Goal: Task Accomplishment & Management: Manage account settings

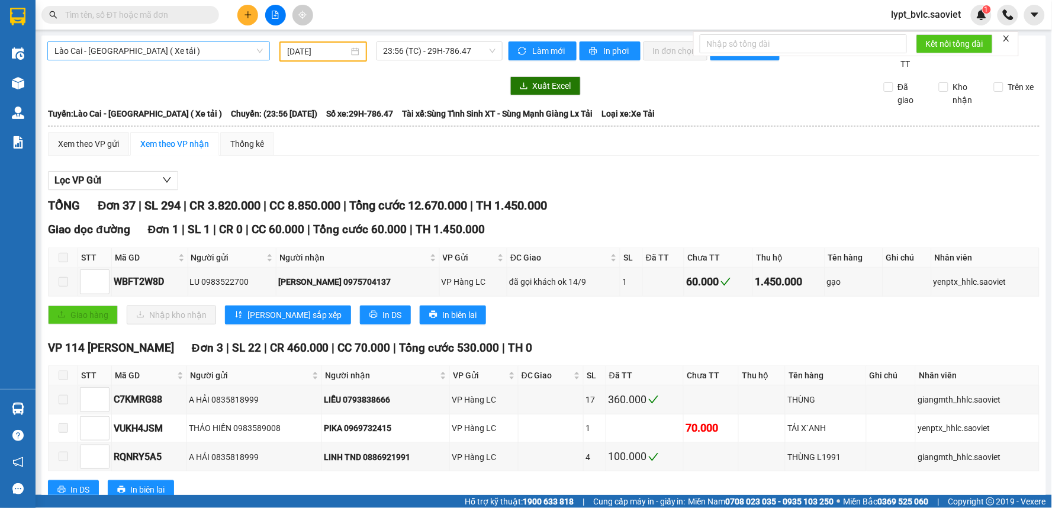
click at [150, 46] on span "Lào Cai - [GEOGRAPHIC_DATA] ( Xe tải )" at bounding box center [158, 51] width 208 height 18
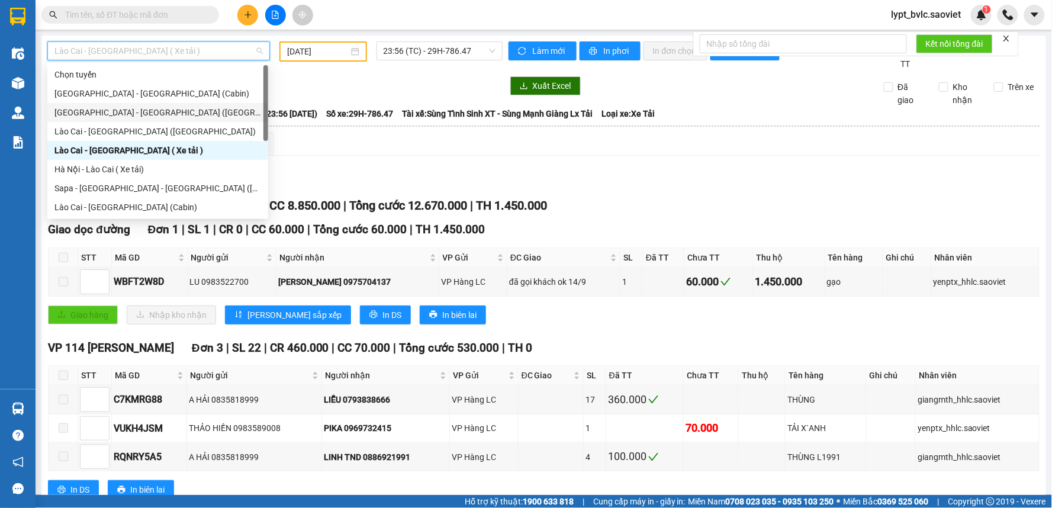
click at [130, 110] on div "[GEOGRAPHIC_DATA] - [GEOGRAPHIC_DATA] ([GEOGRAPHIC_DATA])" at bounding box center [157, 112] width 207 height 13
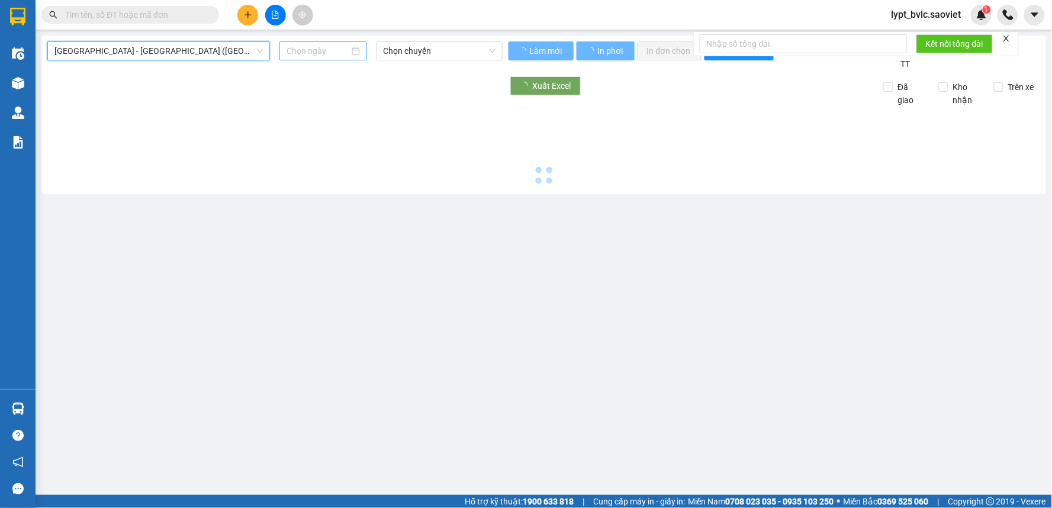
type input "[DATE]"
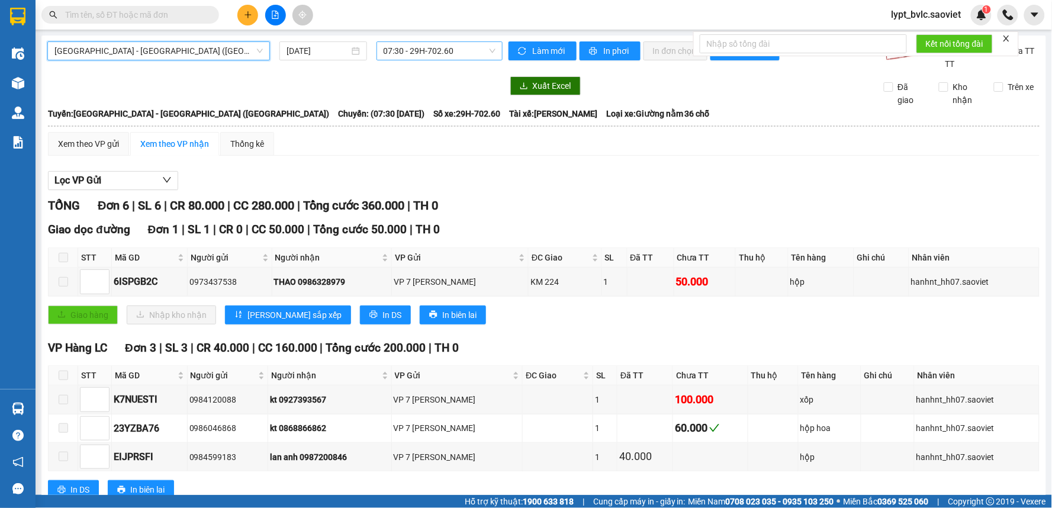
click at [405, 49] on span "07:30 - 29H-702.60" at bounding box center [440, 51] width 112 height 18
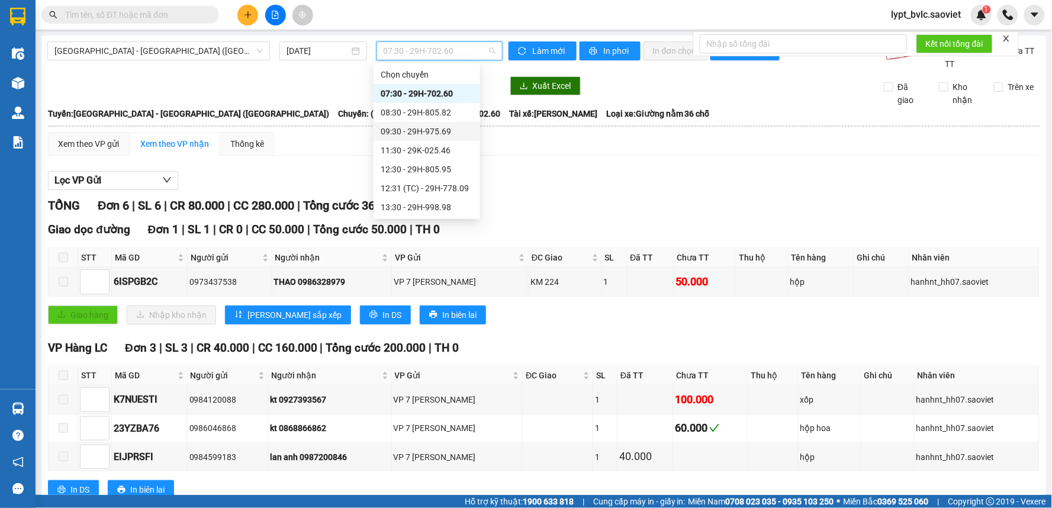
click at [418, 135] on div "09:30 - 29H-975.69" at bounding box center [427, 131] width 92 height 13
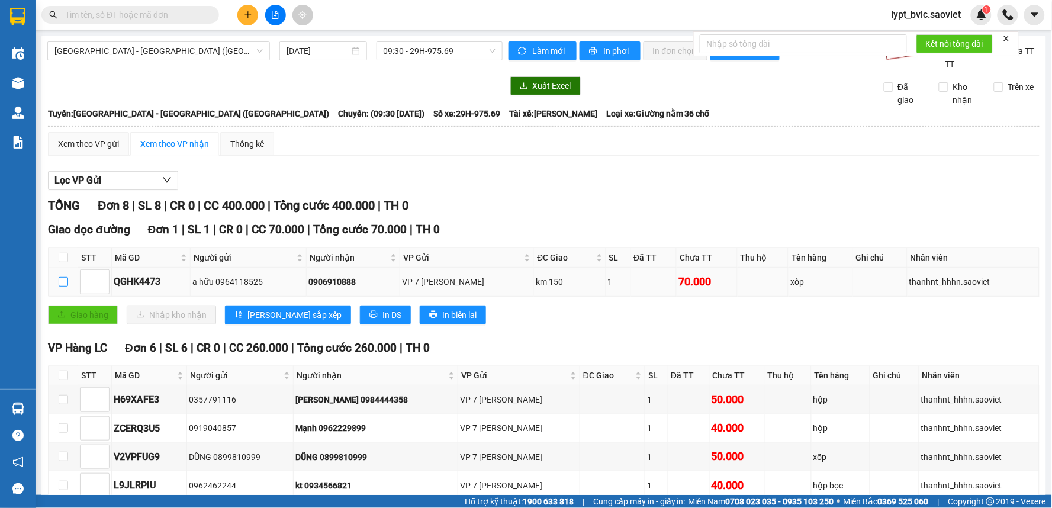
click at [62, 281] on input "checkbox" at bounding box center [63, 281] width 9 height 9
checkbox input "true"
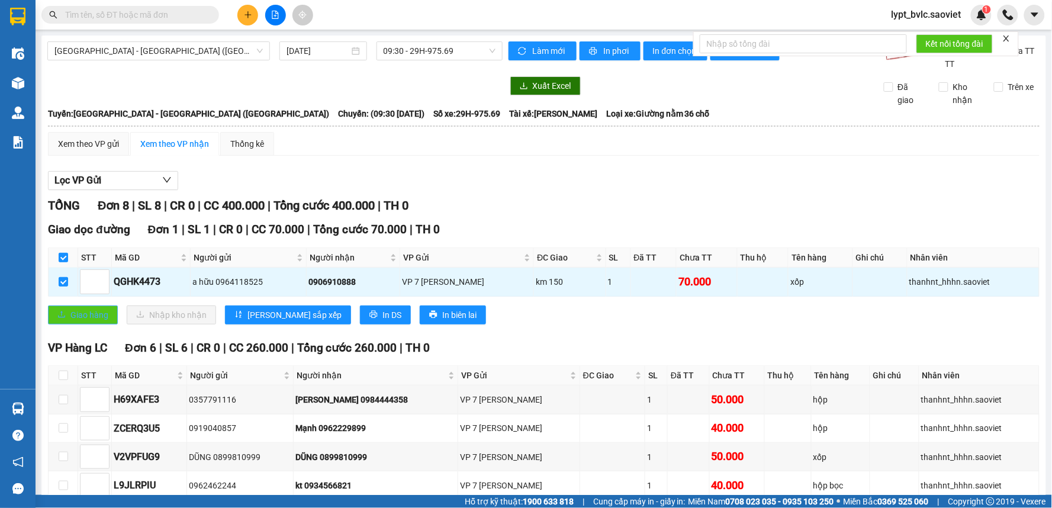
click at [81, 322] on button "Giao hàng" at bounding box center [83, 315] width 70 height 19
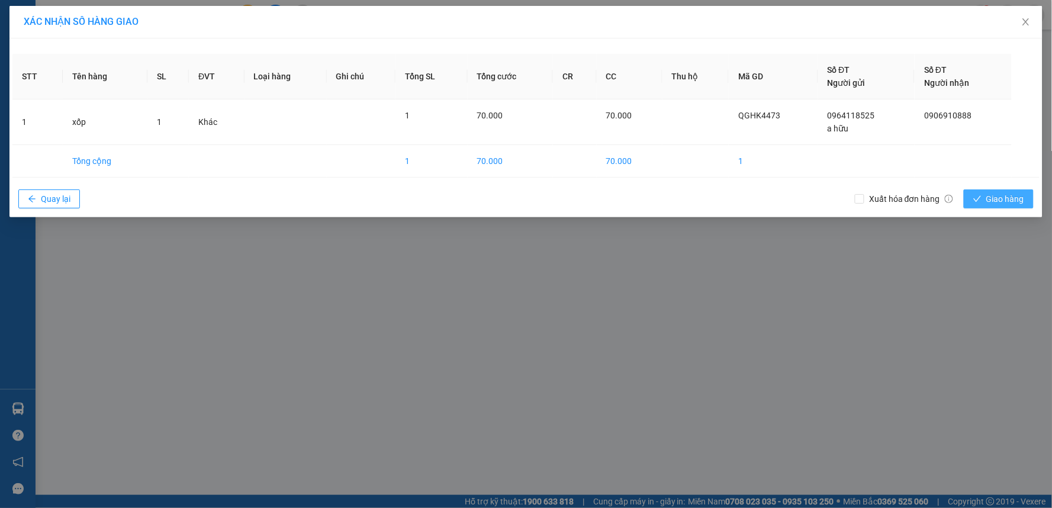
click at [986, 198] on span "Giao hàng" at bounding box center [1005, 198] width 38 height 13
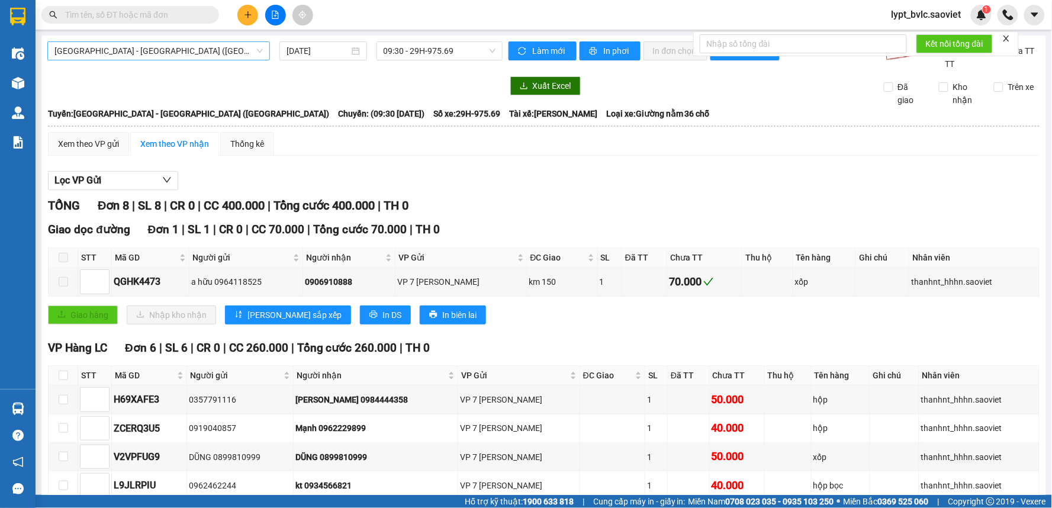
click at [138, 50] on span "[GEOGRAPHIC_DATA] - [GEOGRAPHIC_DATA] ([GEOGRAPHIC_DATA])" at bounding box center [158, 51] width 208 height 18
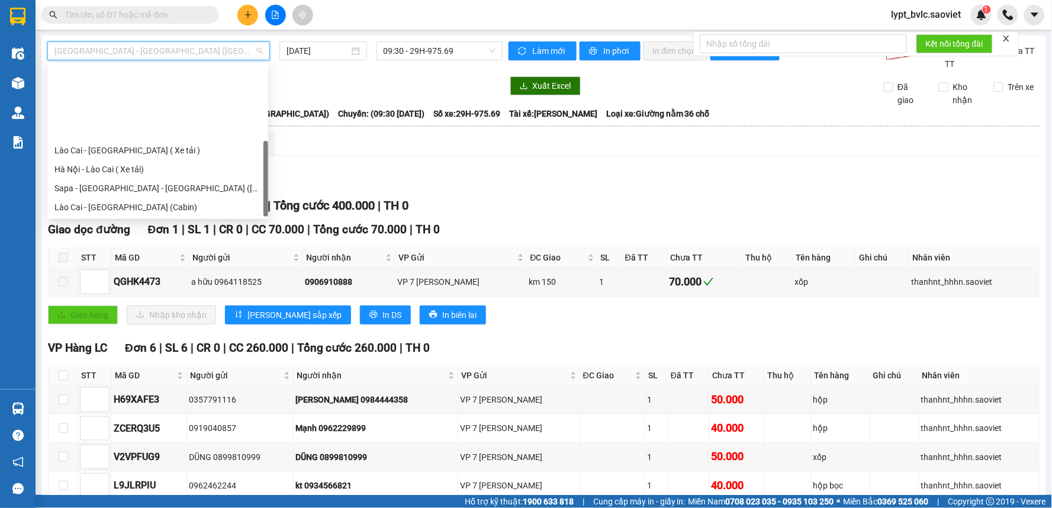
scroll to position [95, 0]
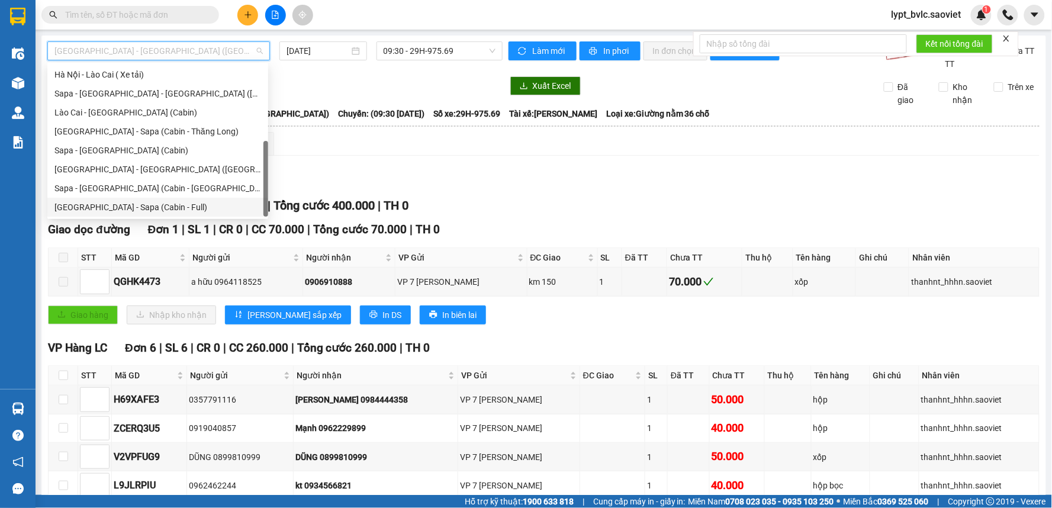
click at [137, 204] on div "[GEOGRAPHIC_DATA] - Sapa (Cabin - Full)" at bounding box center [157, 207] width 207 height 13
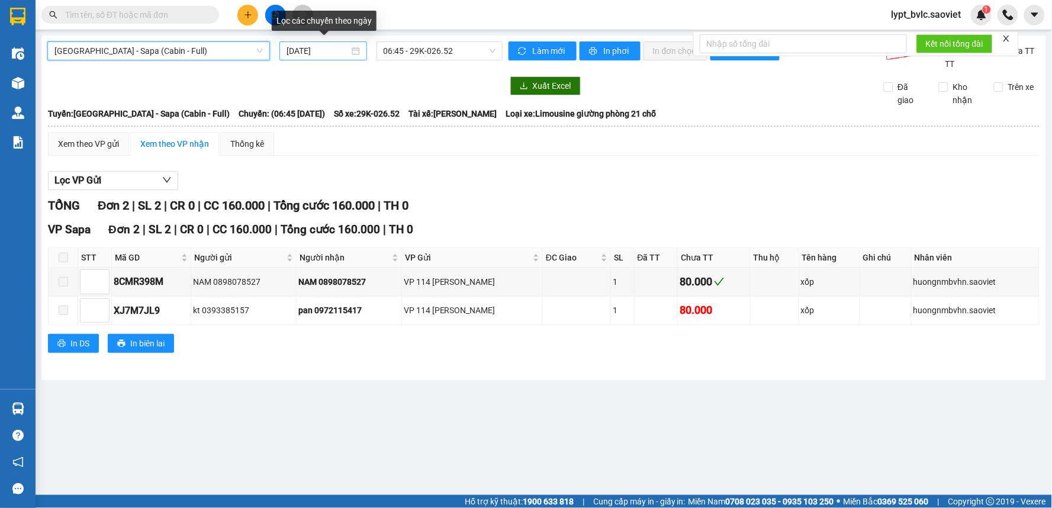
click at [323, 50] on input "[DATE]" at bounding box center [318, 50] width 62 height 13
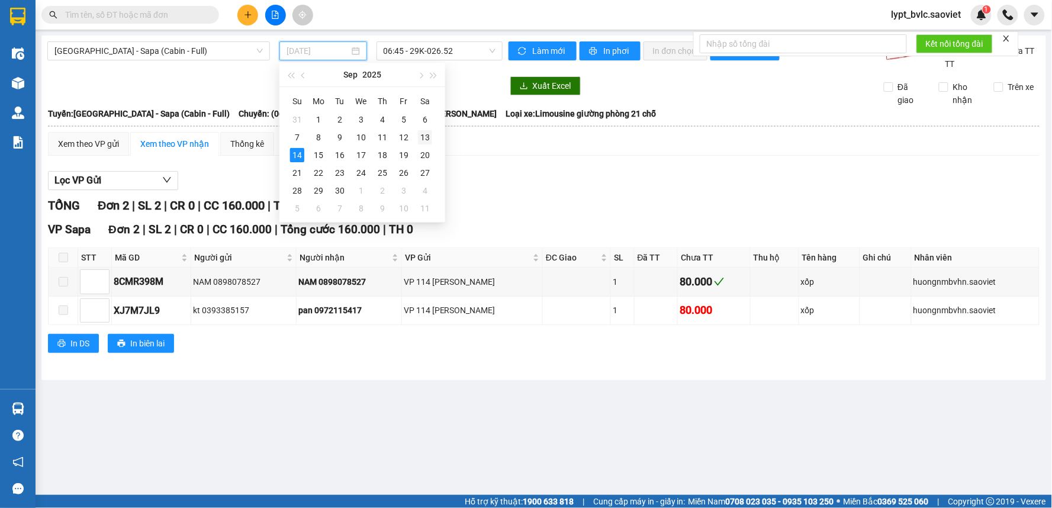
drag, startPoint x: 418, startPoint y: 139, endPoint x: 419, endPoint y: 133, distance: 6.0
click at [419, 133] on div "13" at bounding box center [425, 137] width 14 height 14
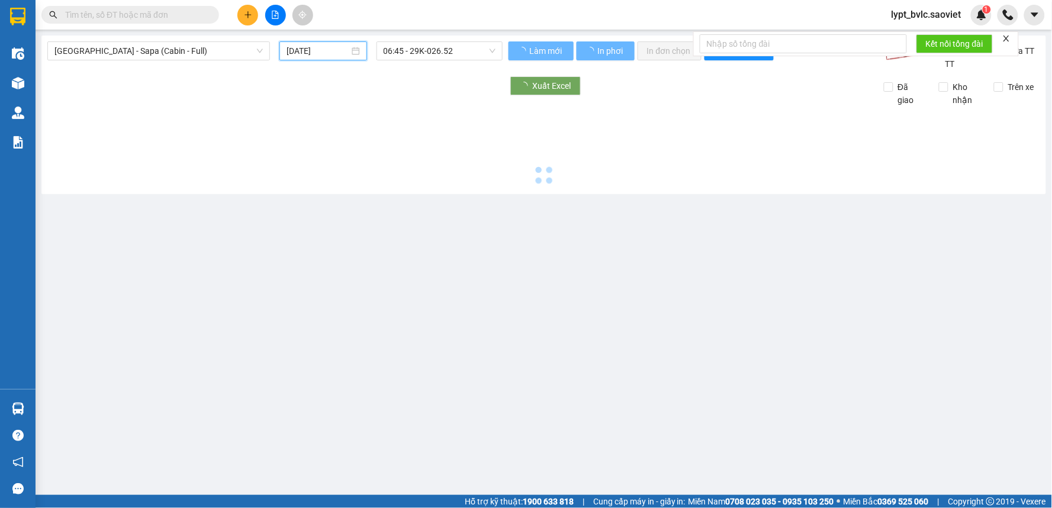
type input "[DATE]"
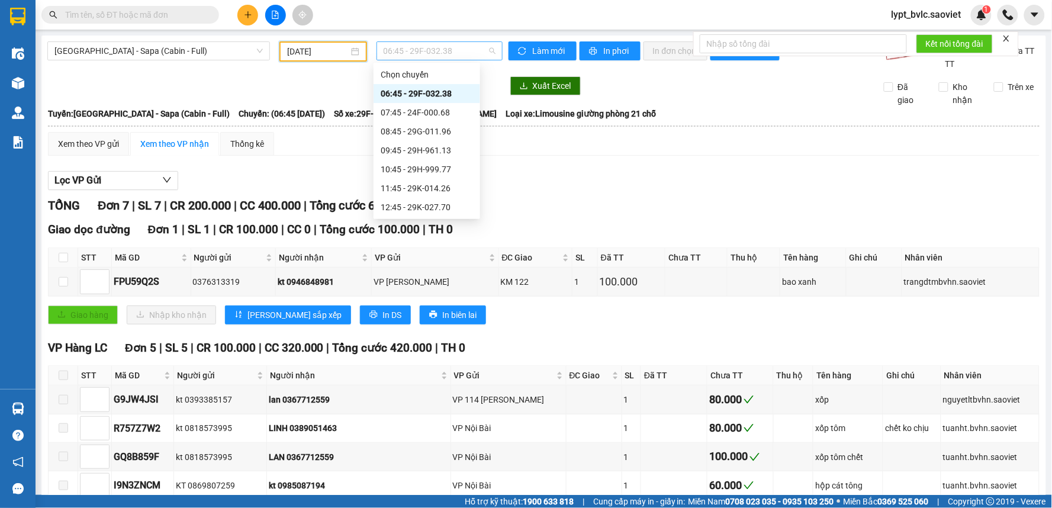
click at [452, 49] on span "06:45 - 29F-032.38" at bounding box center [440, 51] width 112 height 18
click at [429, 97] on div "17:45 - 24F-000.01" at bounding box center [427, 93] width 92 height 13
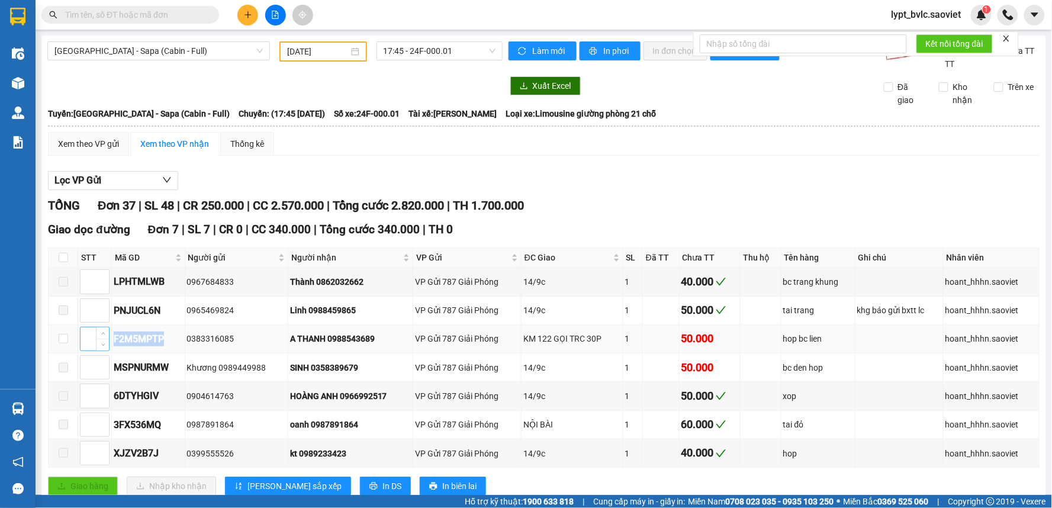
drag, startPoint x: 173, startPoint y: 335, endPoint x: 105, endPoint y: 351, distance: 69.4
click at [105, 351] on tr "F2M5MPTP 0383316085 A THANH 0988543689 VP Gửi 787 Giải Phóng KM 122 GỌI TRC 30P…" at bounding box center [544, 339] width 991 height 28
copy tr "F2M5MPTP"
drag, startPoint x: 277, startPoint y: 11, endPoint x: 221, endPoint y: 36, distance: 61.5
click at [278, 11] on icon "file-add" at bounding box center [275, 15] width 8 height 8
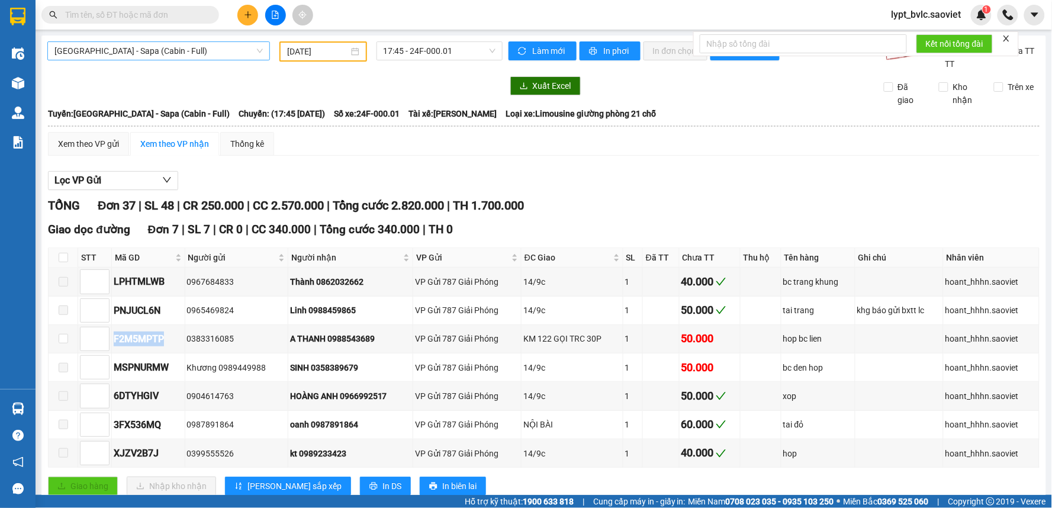
click at [167, 49] on span "[GEOGRAPHIC_DATA] - Sapa (Cabin - Full)" at bounding box center [158, 51] width 208 height 18
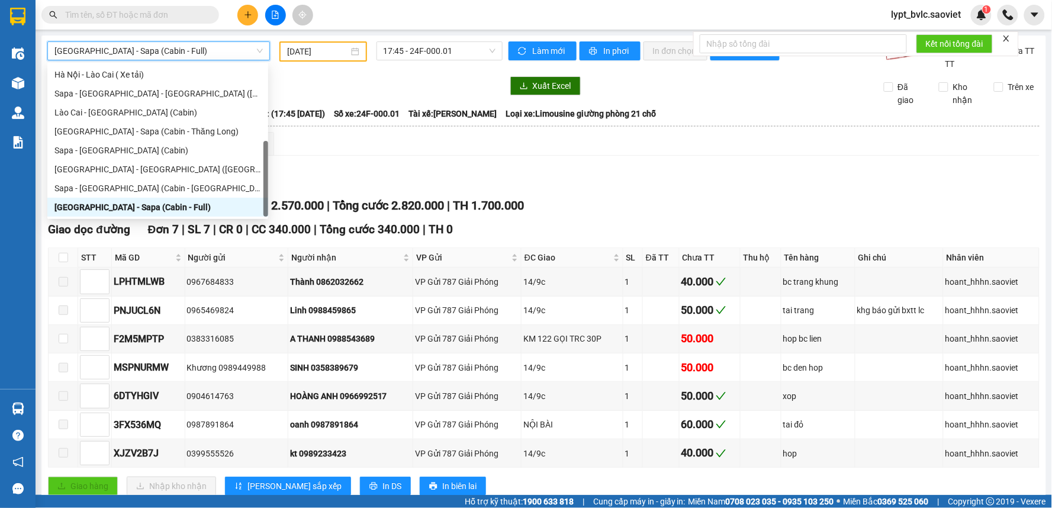
click at [176, 16] on input "text" at bounding box center [135, 14] width 140 height 13
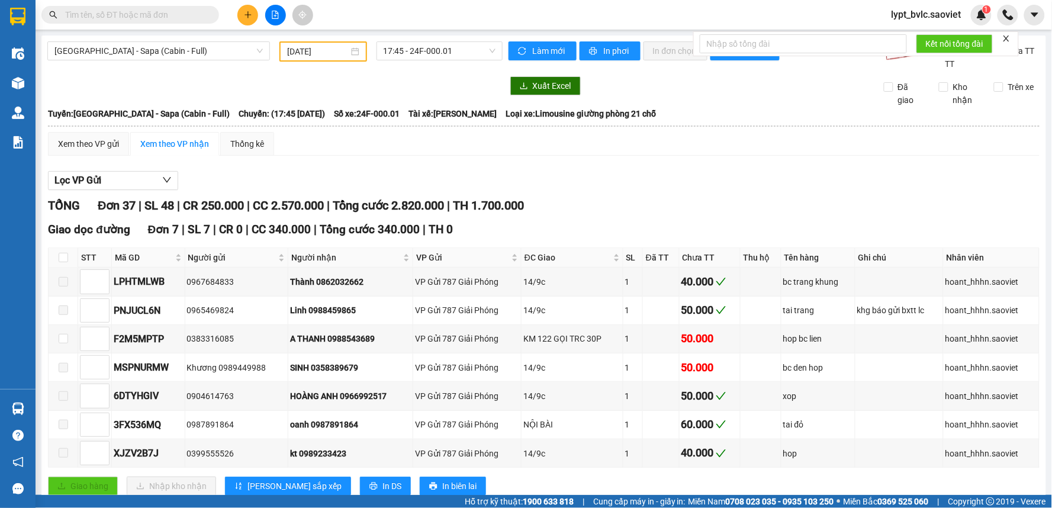
paste input "F2M5MPTP"
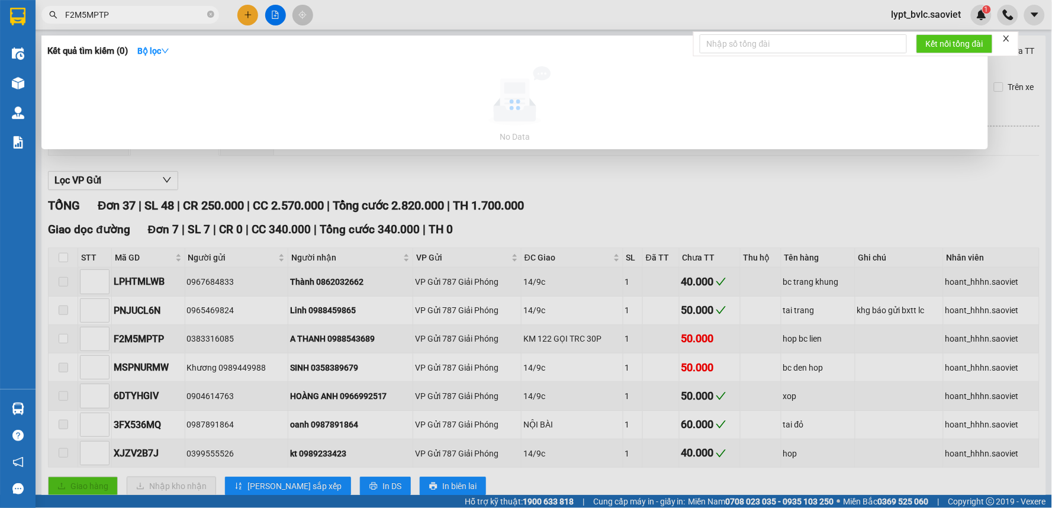
type input "F2M5MPTP"
click at [294, 80] on div at bounding box center [514, 104] width 935 height 77
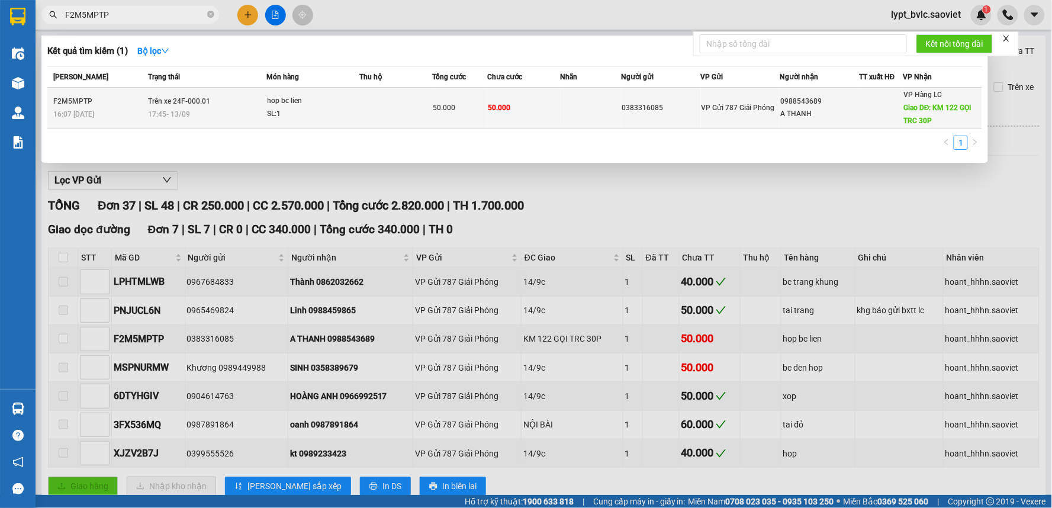
click at [314, 91] on td "hop bc lien SL: 1" at bounding box center [313, 108] width 92 height 41
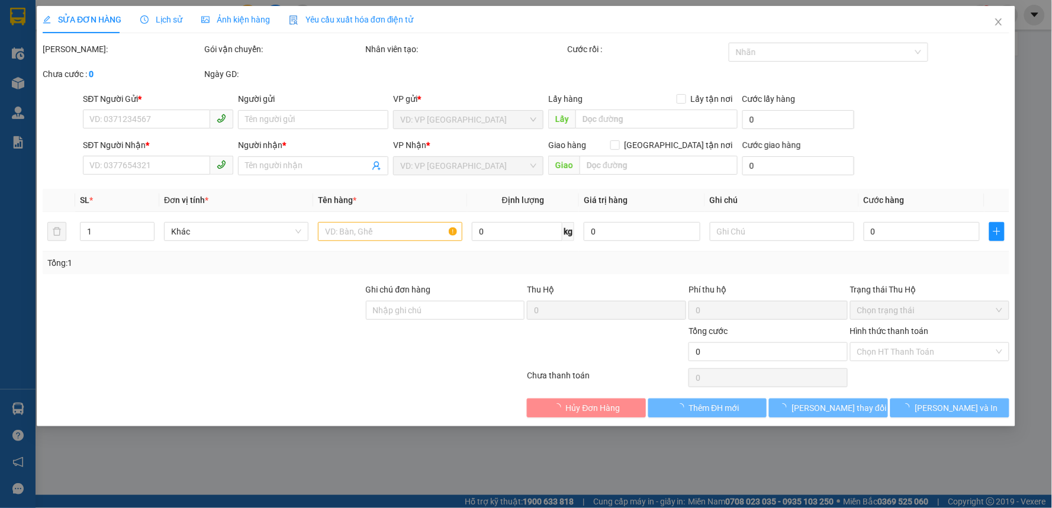
type input "0383316085"
type input "0988543689"
type input "A THANH"
type input "KM 122 GỌI TRC 30P"
type input "50.000"
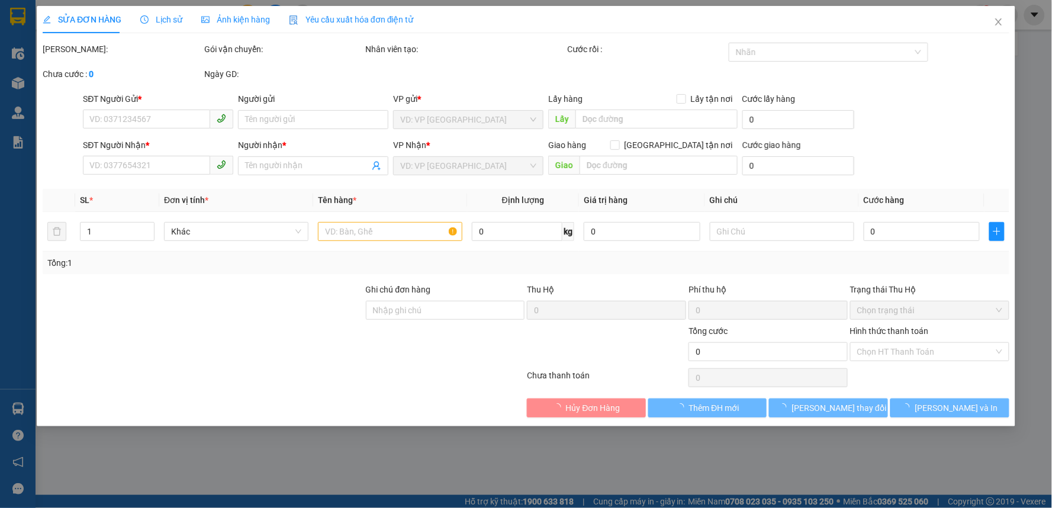
type input "50.000"
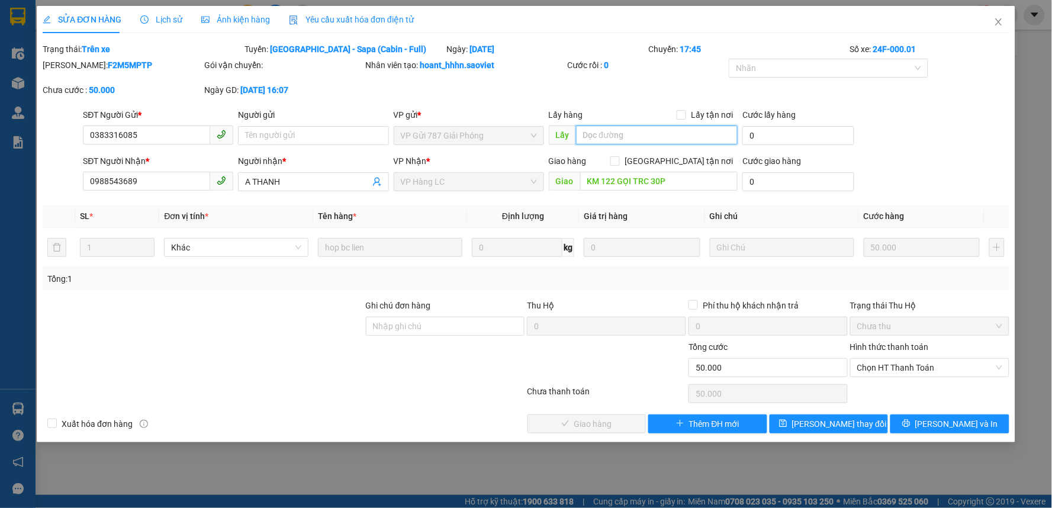
click at [626, 134] on input "text" at bounding box center [657, 135] width 162 height 19
click at [610, 134] on input "CHNHS THU" at bounding box center [657, 135] width 162 height 19
type input "CHÍNH THU"
click at [820, 413] on div "Total Paid Fee 0 Total UnPaid Fee 50.000 Cash Collection Total Fee Trạng thái: …" at bounding box center [526, 238] width 967 height 391
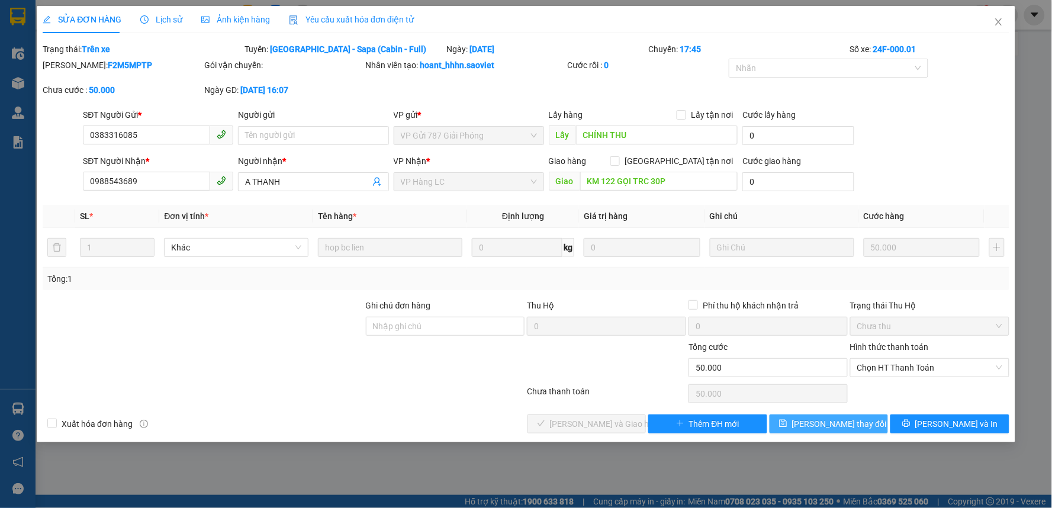
click at [812, 422] on span "[PERSON_NAME] thay đổi" at bounding box center [839, 423] width 95 height 13
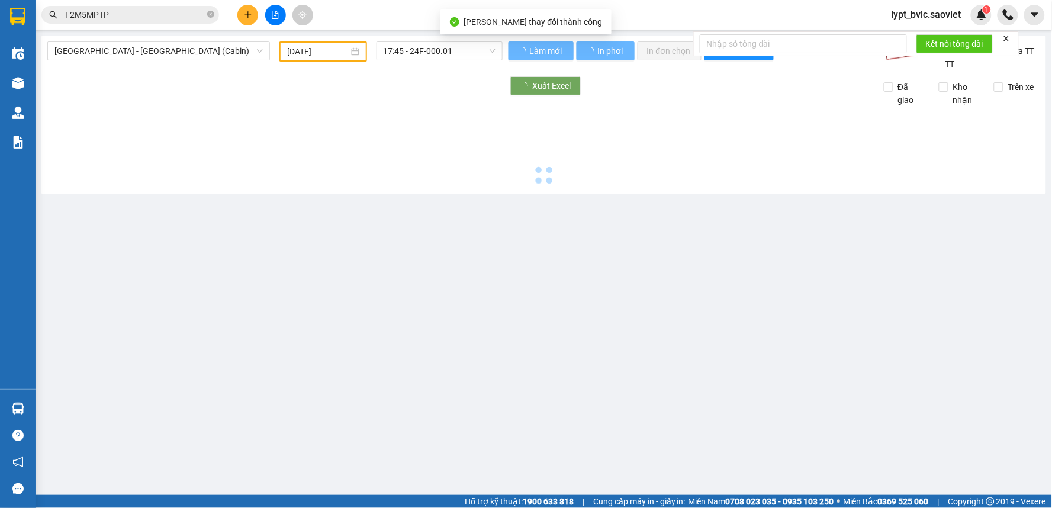
type input "[DATE]"
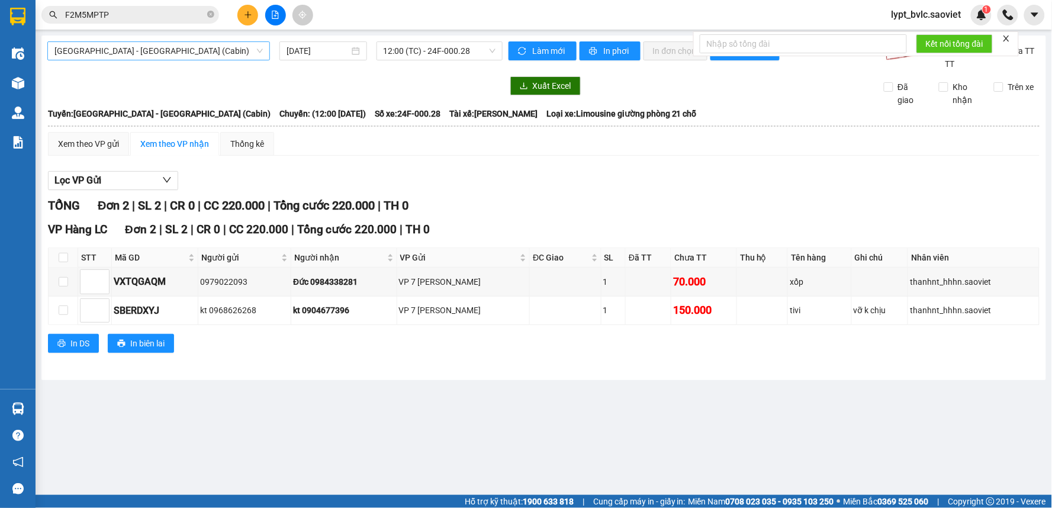
click at [199, 51] on span "[GEOGRAPHIC_DATA] - [GEOGRAPHIC_DATA] (Cabin)" at bounding box center [158, 51] width 208 height 18
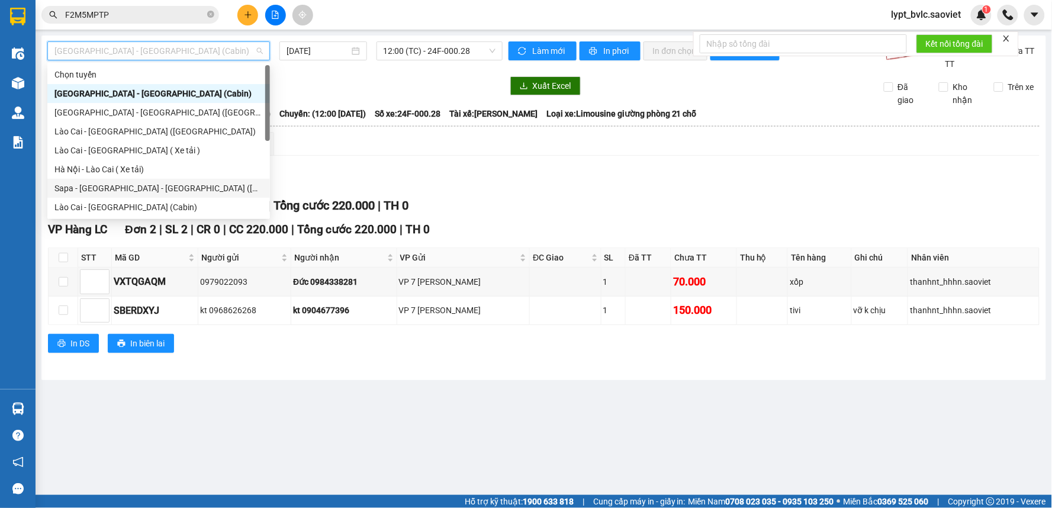
scroll to position [95, 0]
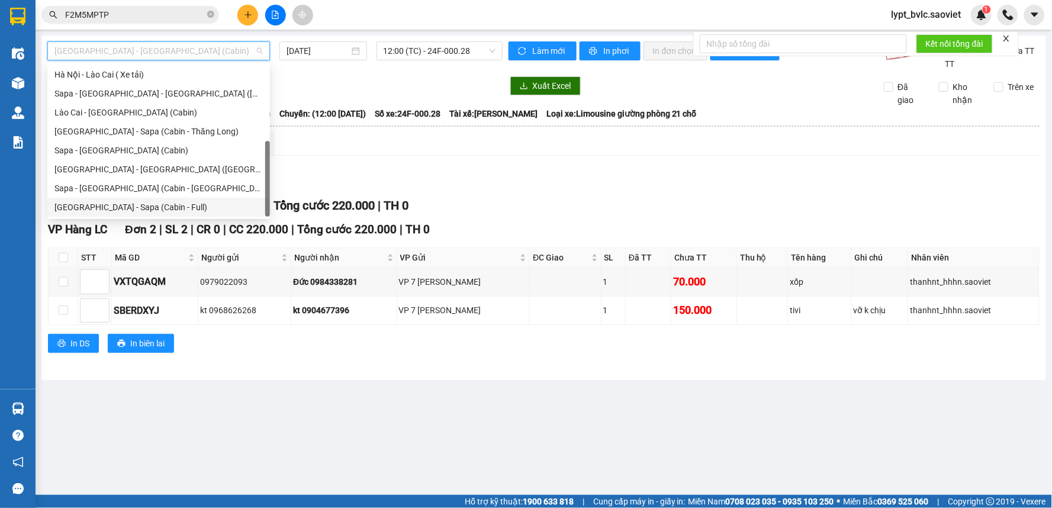
click at [135, 207] on div "[GEOGRAPHIC_DATA] - Sapa (Cabin - Full)" at bounding box center [158, 207] width 208 height 13
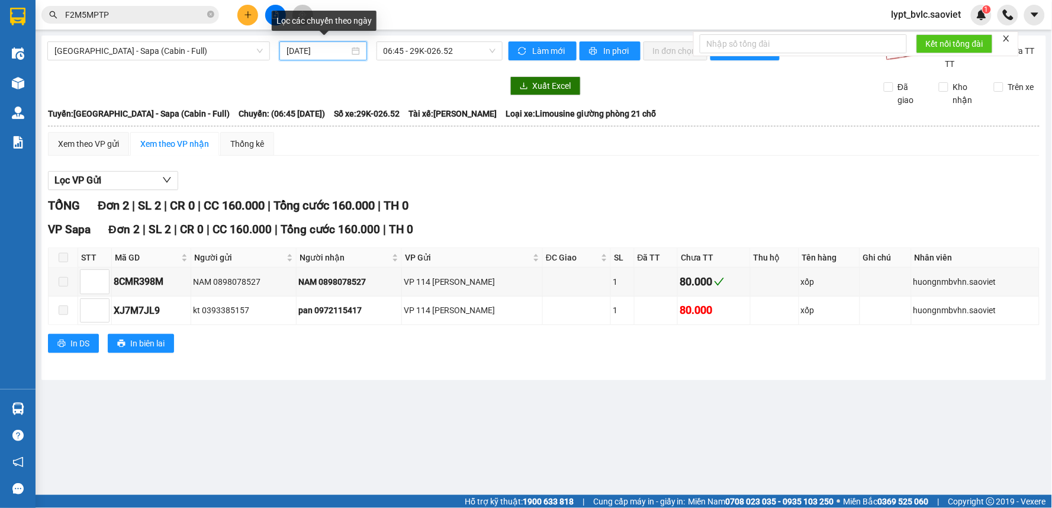
click at [305, 52] on input "[DATE]" at bounding box center [318, 50] width 62 height 13
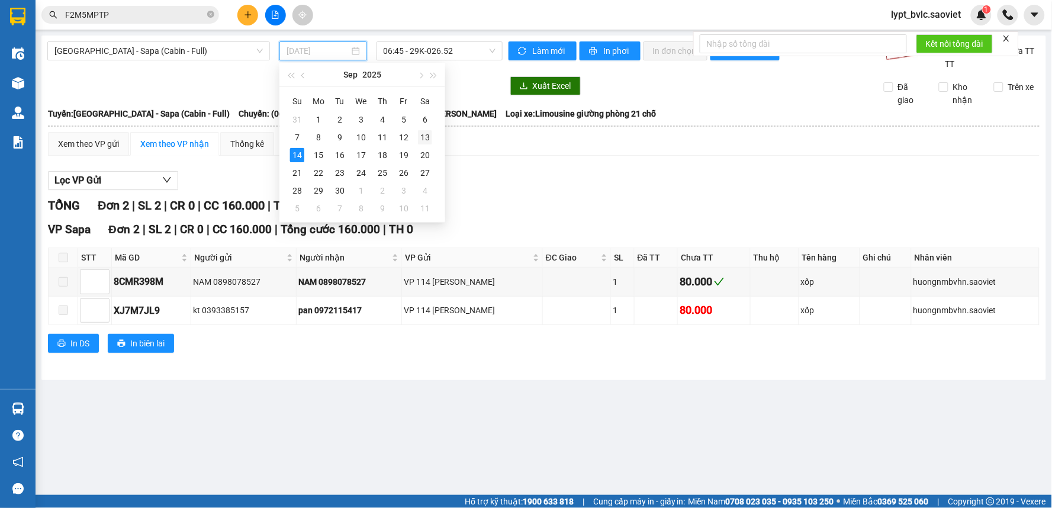
click at [426, 139] on div "13" at bounding box center [425, 137] width 14 height 14
type input "[DATE]"
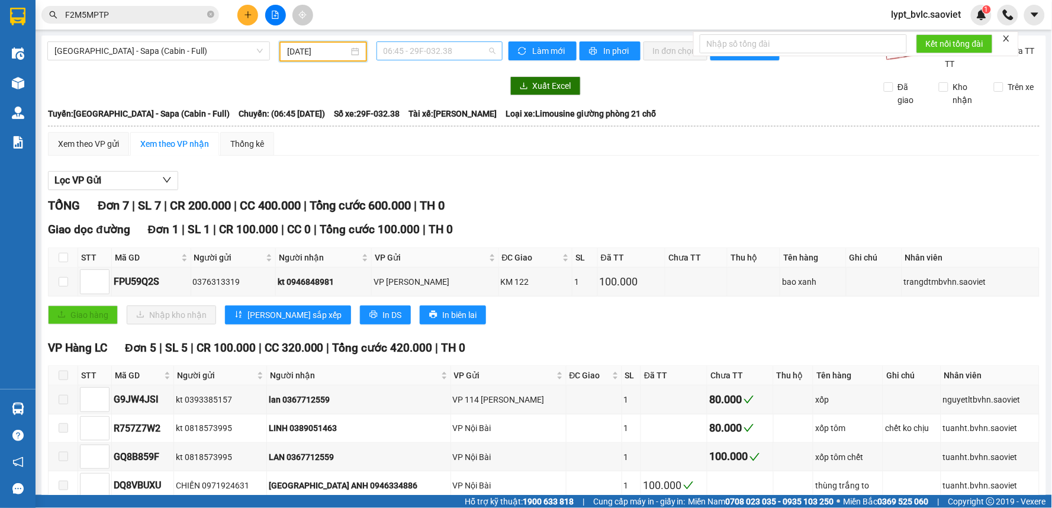
click at [428, 51] on span "06:45 - 29F-032.38" at bounding box center [440, 51] width 112 height 18
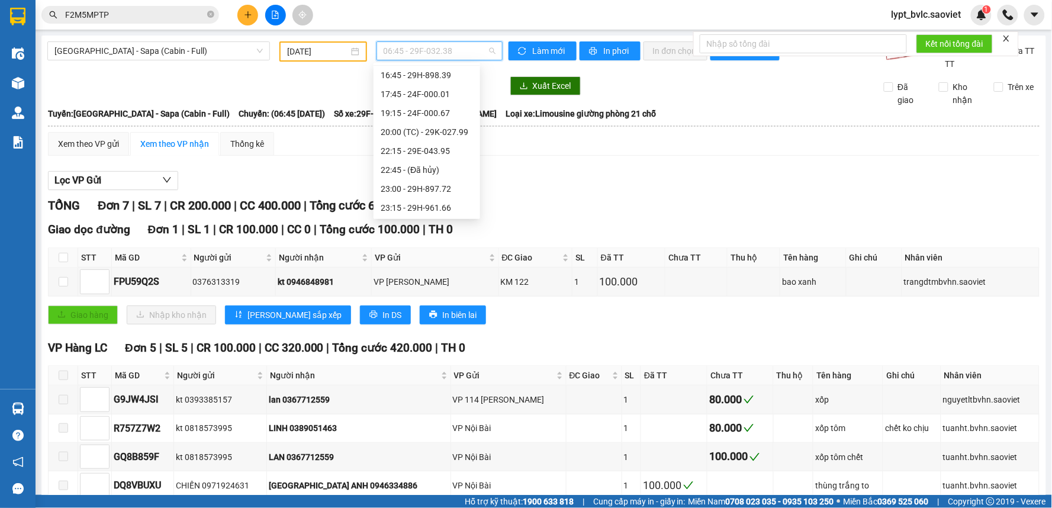
scroll to position [227, 0]
click at [437, 111] on div "19:15 - 24F-000.67" at bounding box center [427, 112] width 92 height 13
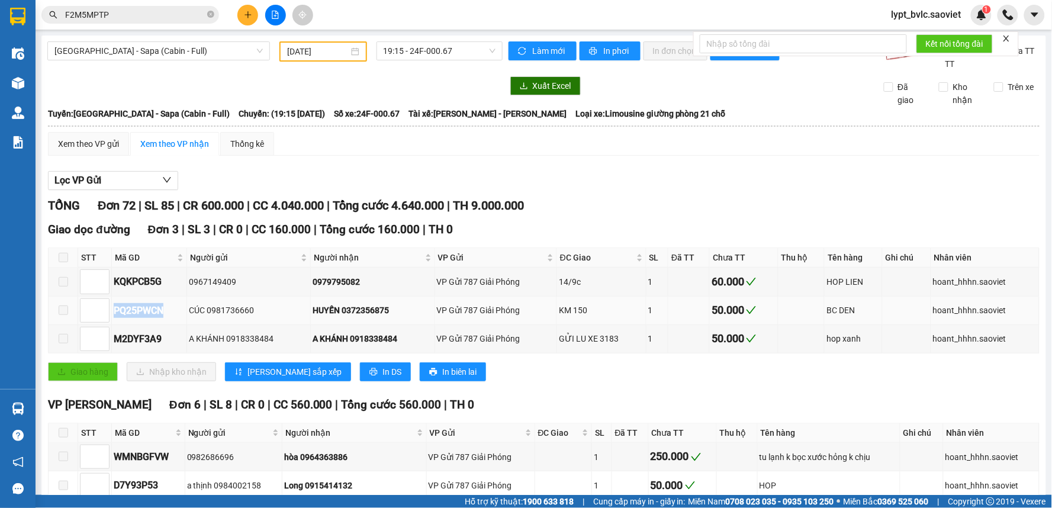
drag, startPoint x: 167, startPoint y: 310, endPoint x: 114, endPoint y: 312, distance: 53.3
click at [114, 312] on div "PQ25PWCN" at bounding box center [149, 310] width 71 height 15
copy div "PQ25PWCN"
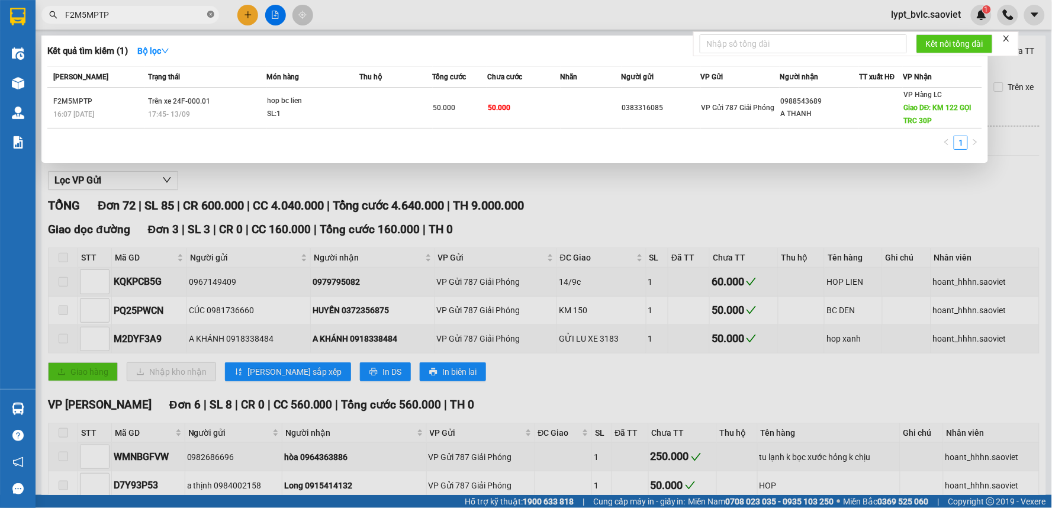
click at [212, 12] on icon "close-circle" at bounding box center [210, 14] width 7 height 7
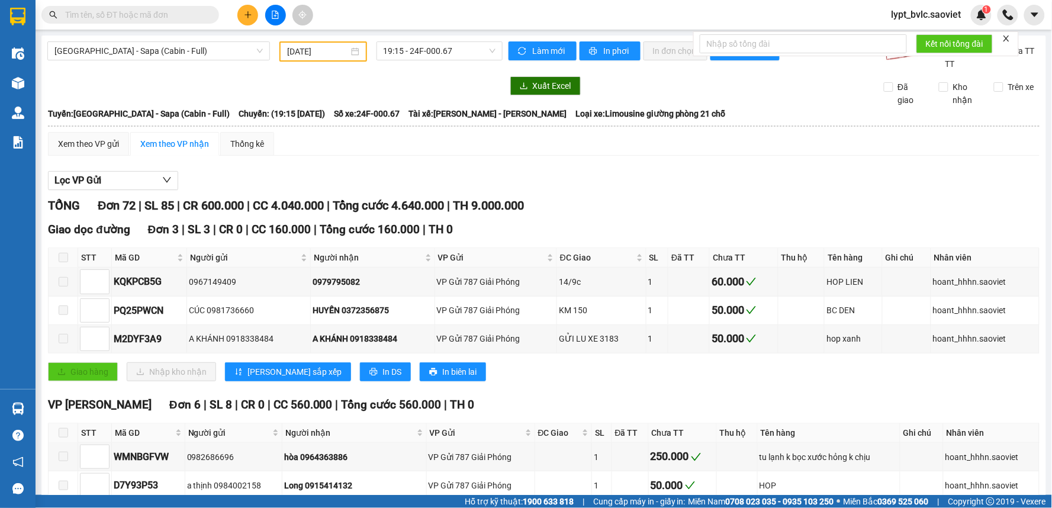
click at [102, 18] on input "text" at bounding box center [135, 14] width 140 height 13
paste input "PQ25PWCN"
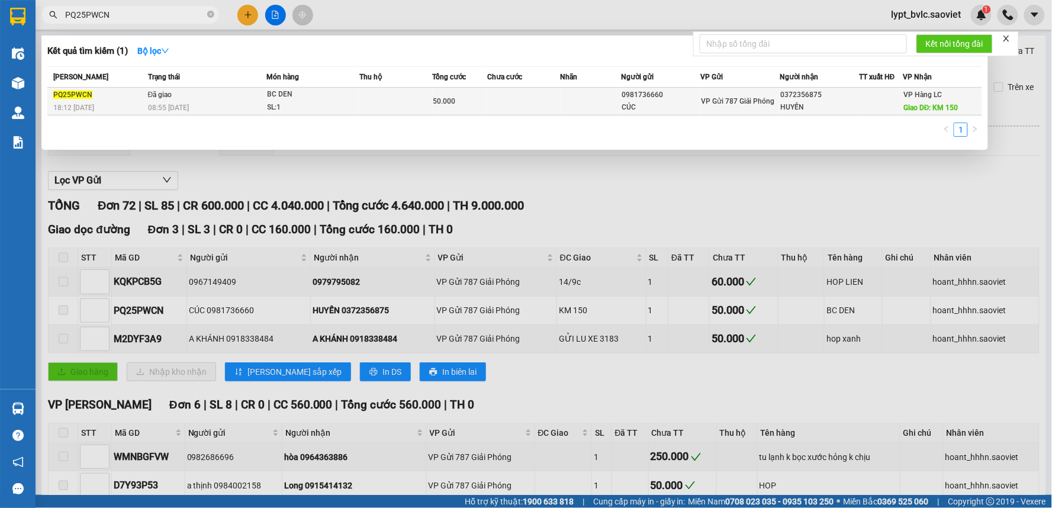
type input "PQ25PWCN"
click at [182, 105] on span "08:55 [DATE]" at bounding box center [168, 108] width 41 height 8
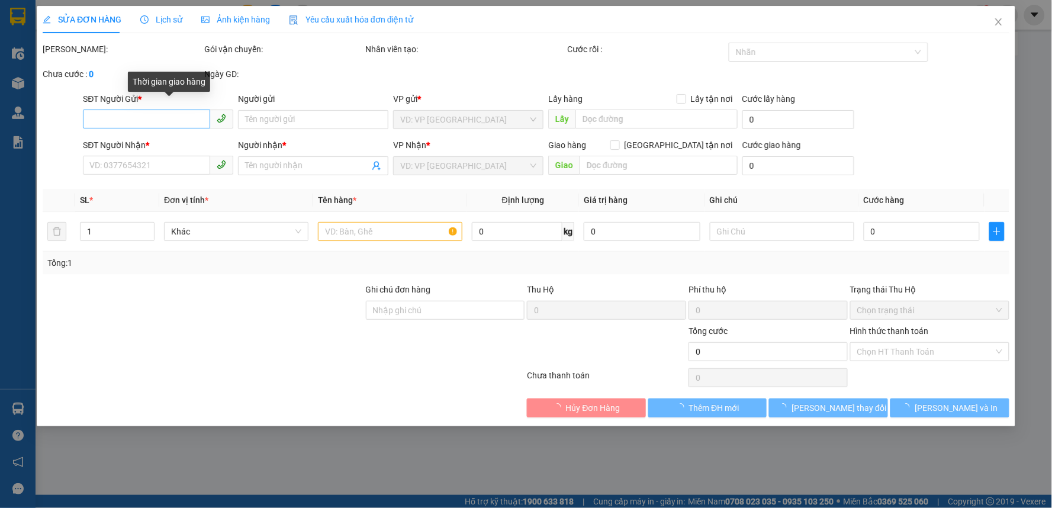
type input "0981736660"
type input "CÚC"
type input "0372356875"
type input "HUYẾN"
type input "KM 150"
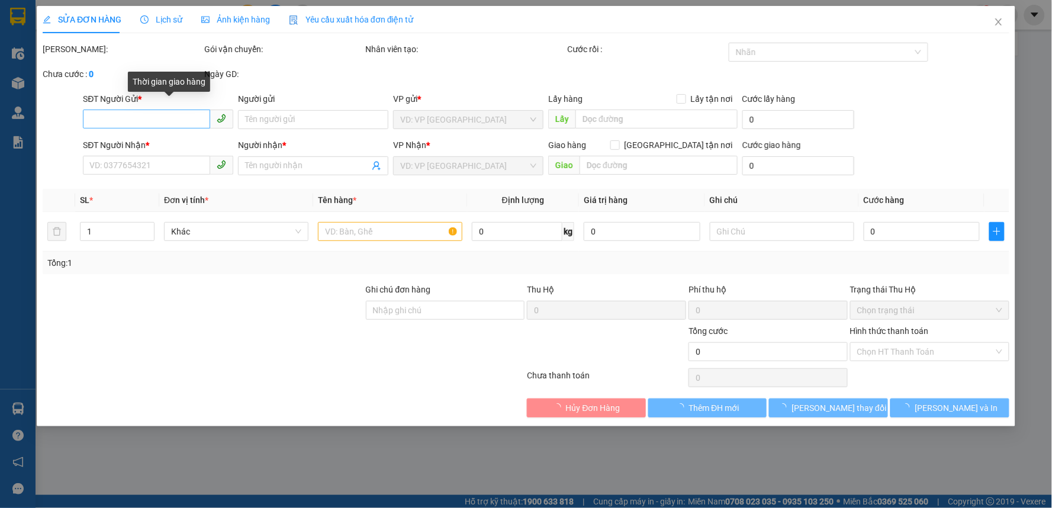
type input "50.000"
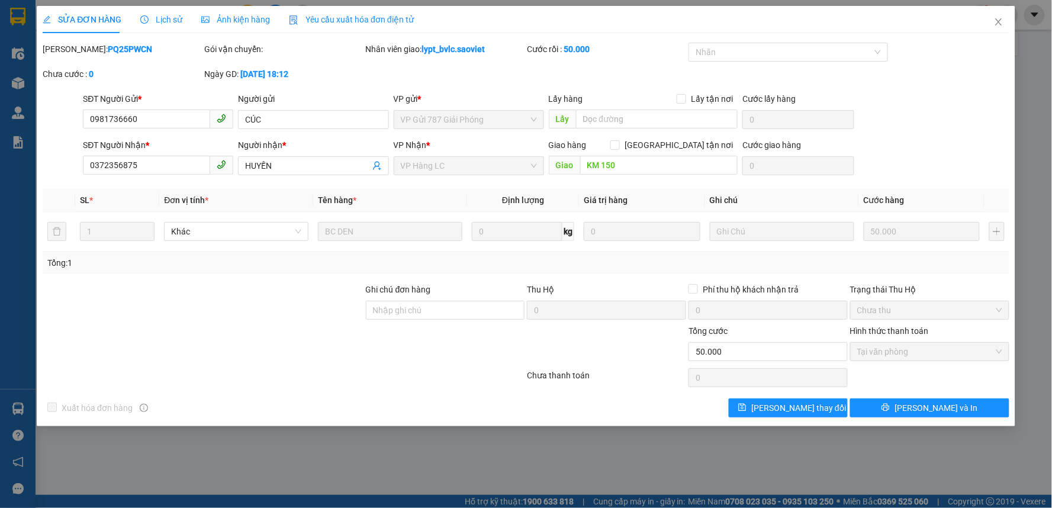
drag, startPoint x: 948, startPoint y: 458, endPoint x: 906, endPoint y: 457, distance: 41.5
click at [946, 458] on div "SỬA ĐƠN HÀNG Lịch sử Ảnh kiện hàng Yêu cầu xuất hóa đơn điện tử Total Paid Fee …" at bounding box center [526, 254] width 1052 height 508
click at [1002, 25] on icon "close" at bounding box center [998, 21] width 9 height 9
